Goal: Navigation & Orientation: Find specific page/section

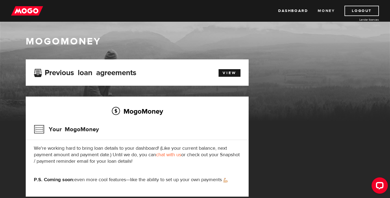
click at [326, 12] on link "Money" at bounding box center [326, 11] width 17 height 10
click at [21, 13] on img at bounding box center [27, 11] width 32 height 10
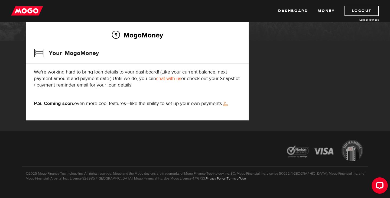
scroll to position [85, 0]
